Goal: Check status: Check status

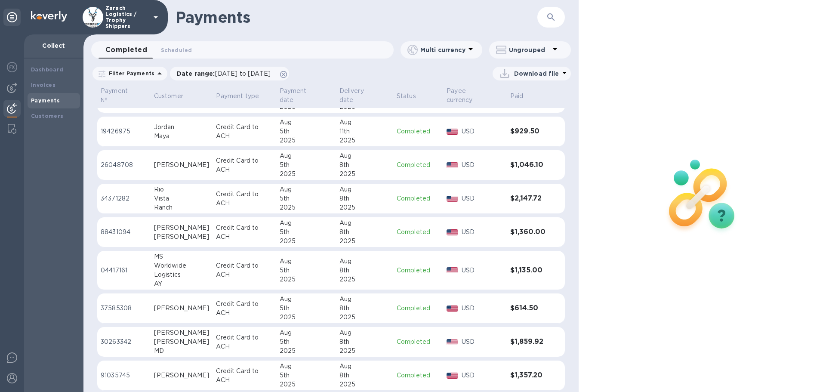
scroll to position [989, 0]
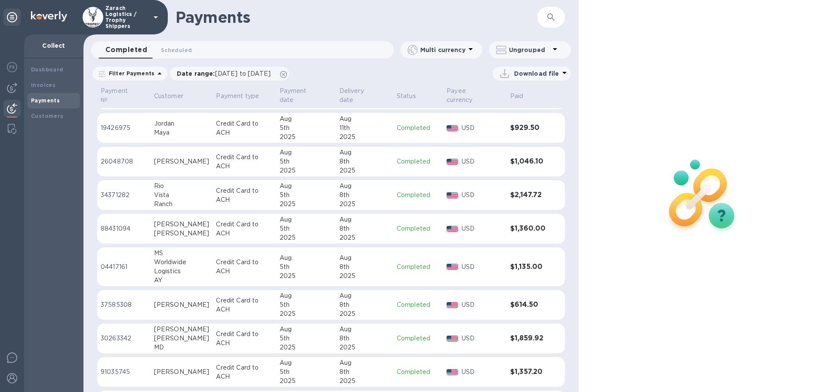
click at [118, 367] on p "91035745" at bounding box center [124, 371] width 46 height 9
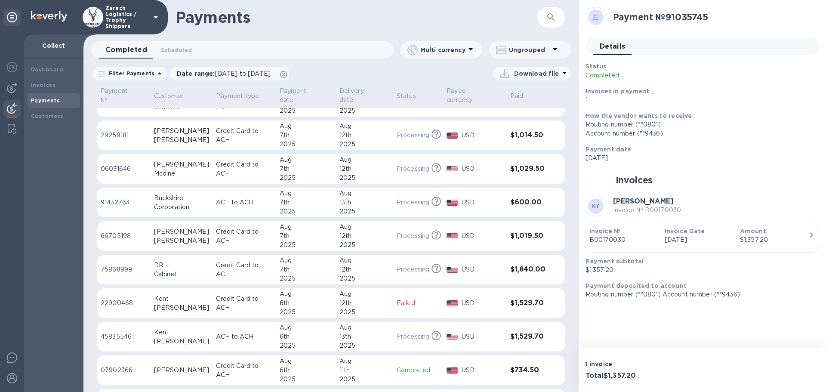
scroll to position [559, 0]
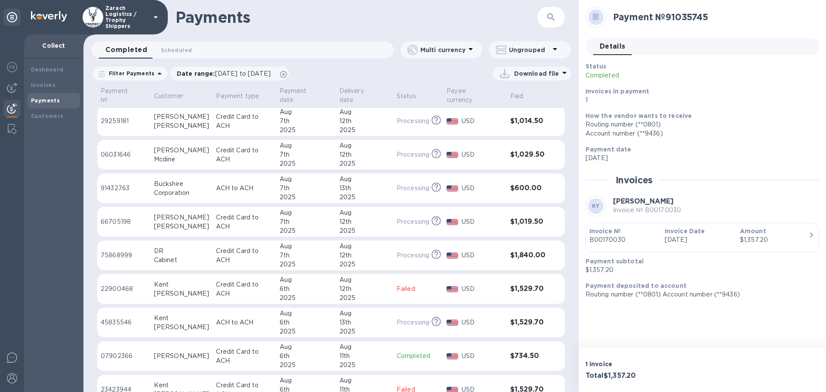
click at [124, 352] on p "07902366" at bounding box center [124, 356] width 46 height 9
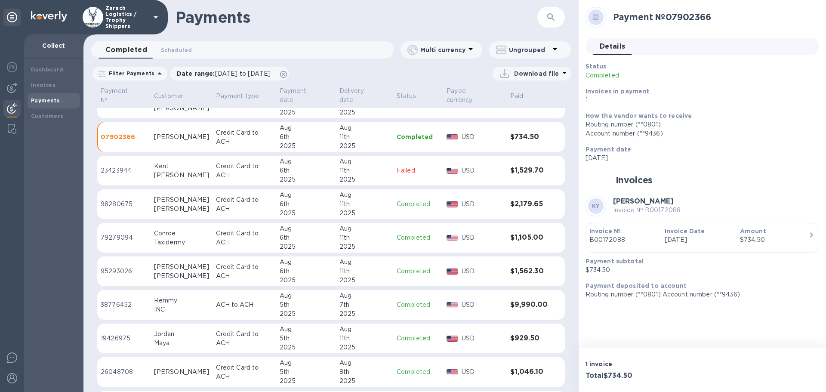
scroll to position [818, 0]
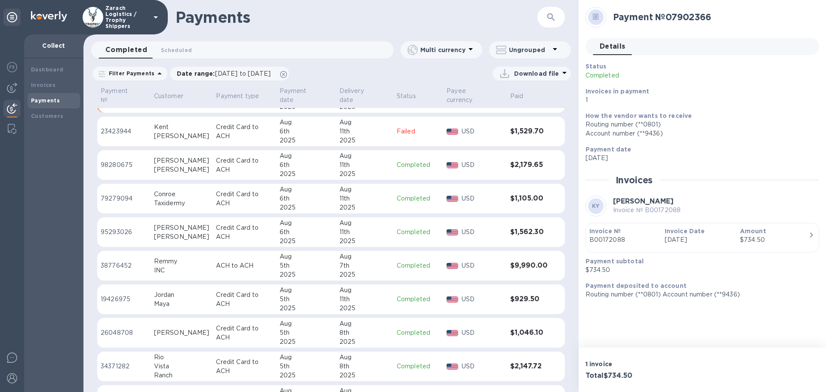
click at [120, 295] on p "19426975" at bounding box center [124, 299] width 46 height 9
click at [126, 194] on p "79279094" at bounding box center [124, 198] width 46 height 9
click at [113, 228] on p "95293026" at bounding box center [124, 232] width 46 height 9
click at [115, 160] on p "98280675" at bounding box center [124, 164] width 46 height 9
